Goal: Transaction & Acquisition: Purchase product/service

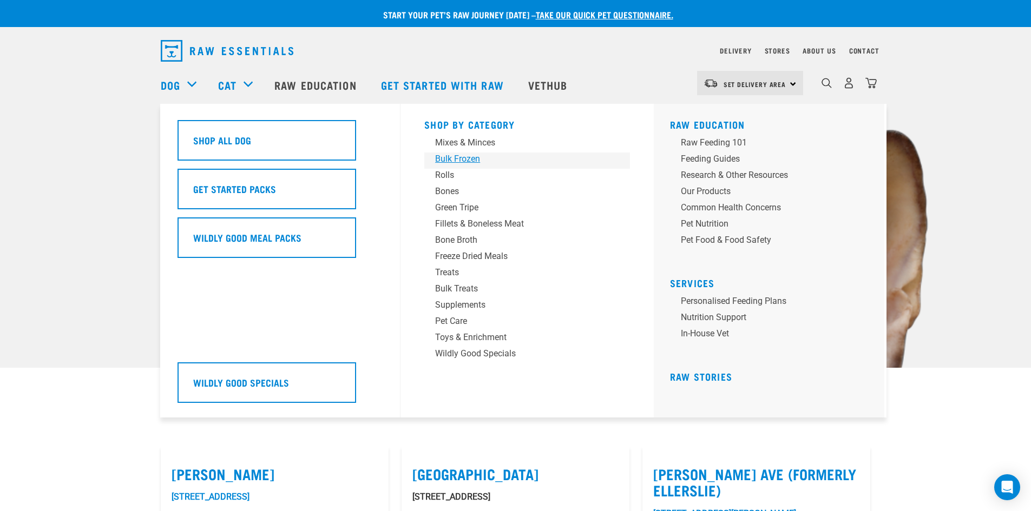
click at [472, 159] on div "Bulk Frozen" at bounding box center [519, 159] width 169 height 13
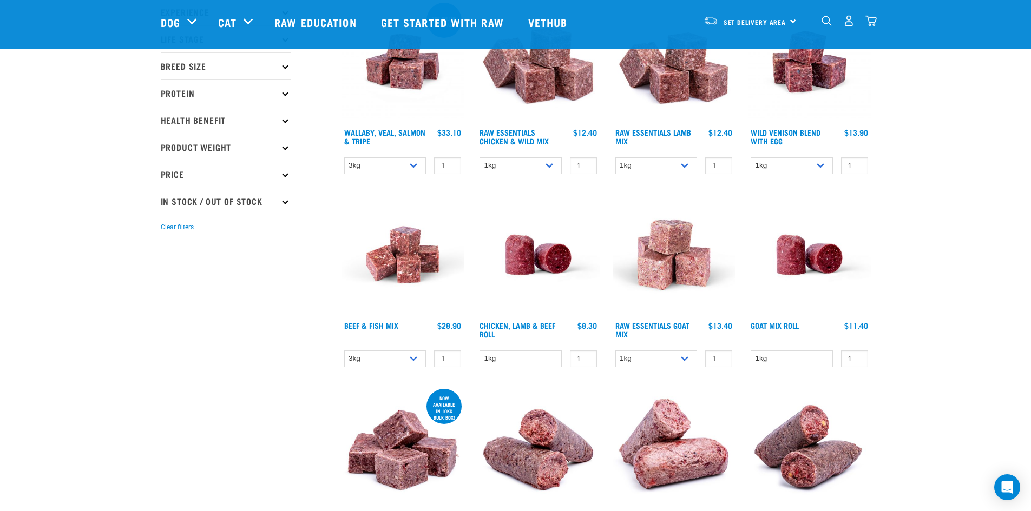
scroll to position [162, 0]
click at [511, 325] on link "Chicken, Lamb & Beef Roll" at bounding box center [518, 329] width 76 height 12
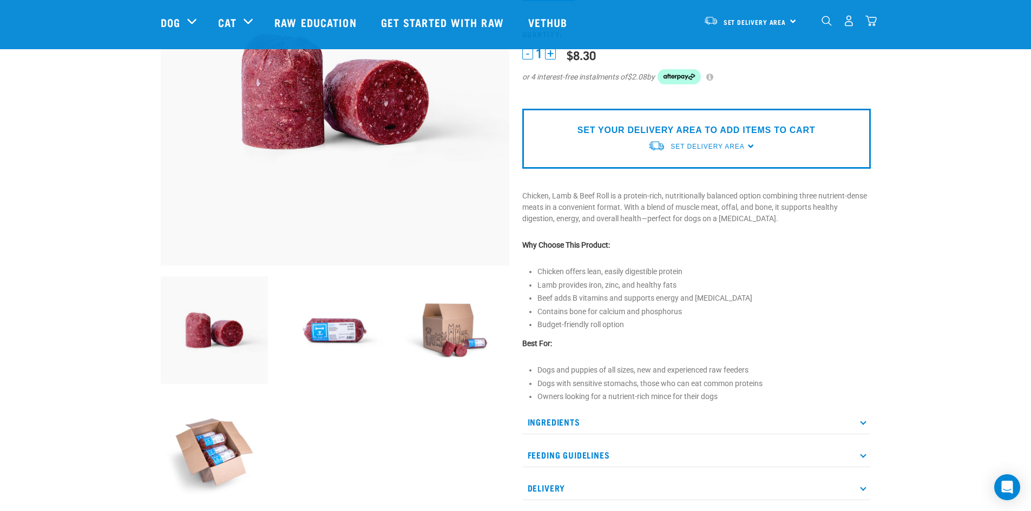
scroll to position [162, 0]
click at [862, 419] on icon at bounding box center [863, 422] width 6 height 6
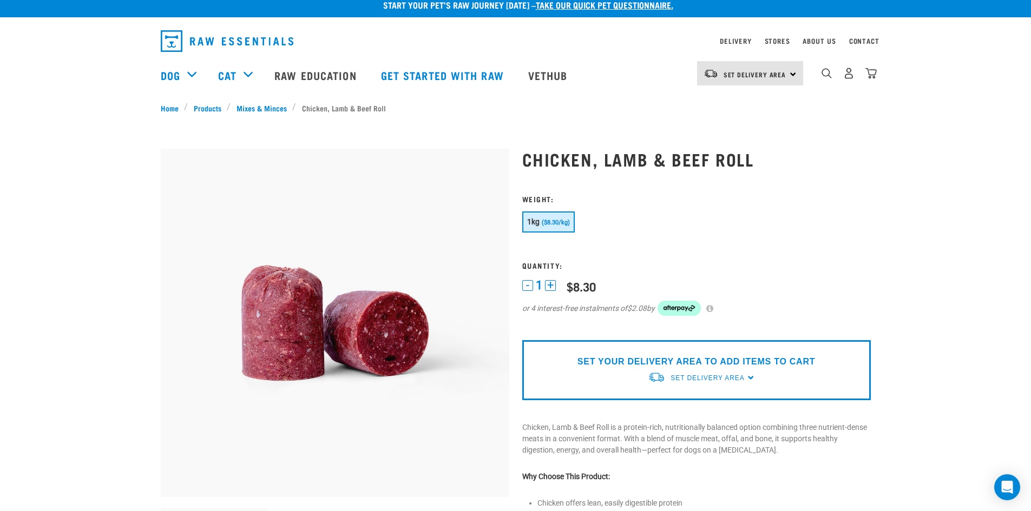
scroll to position [0, 0]
